Goal: Check status: Check status

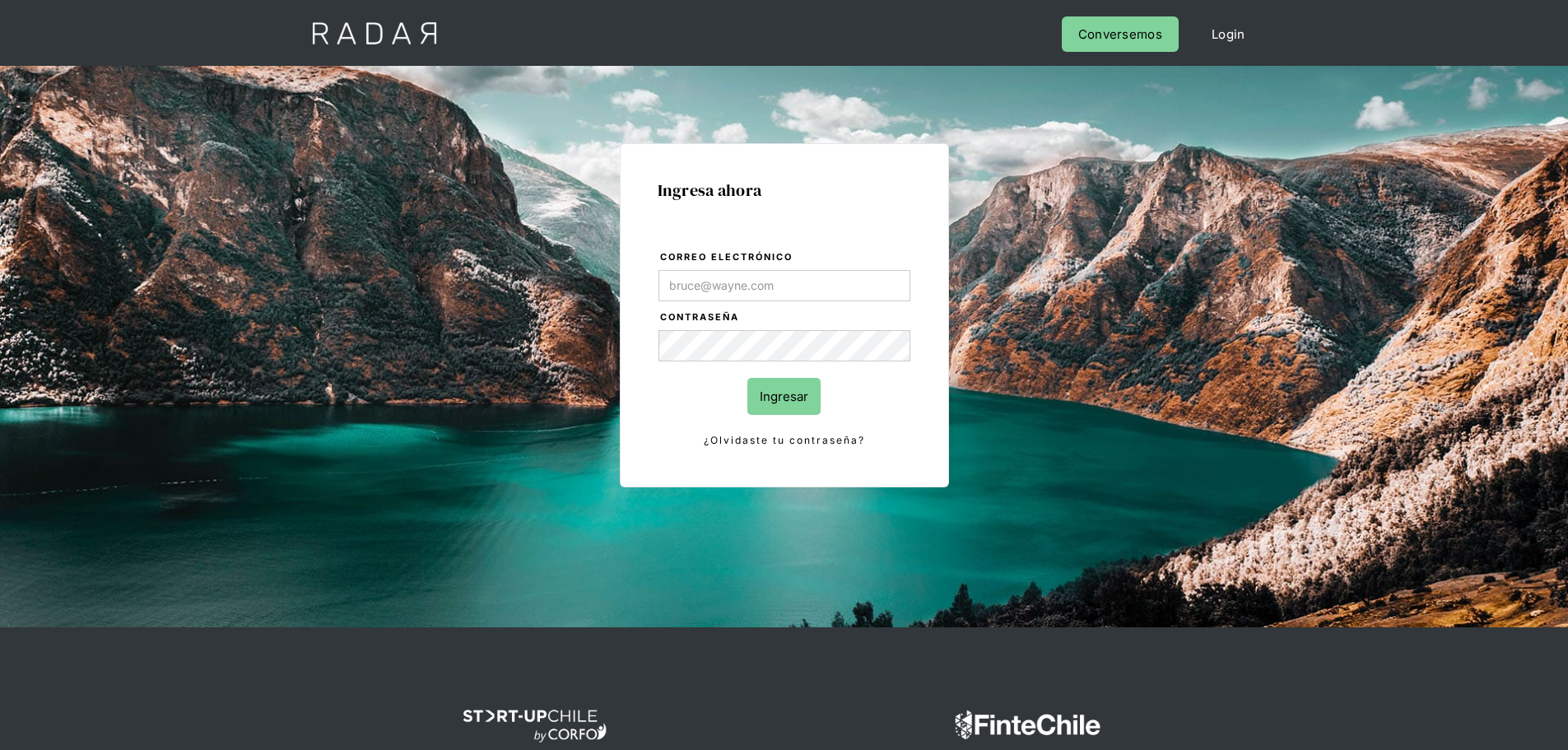
type input "[PERSON_NAME][EMAIL_ADDRESS][PERSON_NAME][DOMAIN_NAME]"
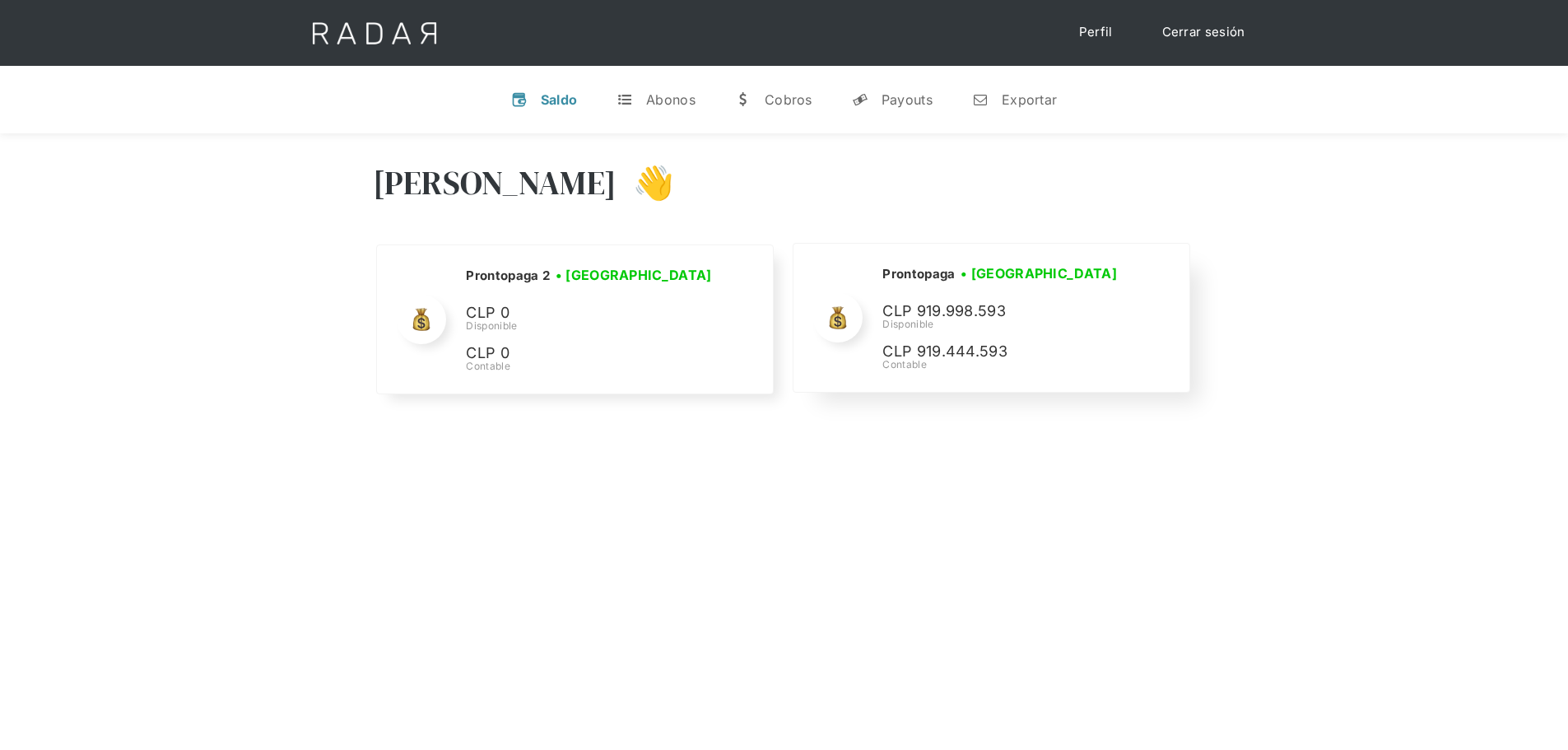
click at [952, 316] on p "CLP 919.998.593" at bounding box center [1006, 311] width 247 height 24
copy p "919.998.593"
